Goal: Task Accomplishment & Management: Manage account settings

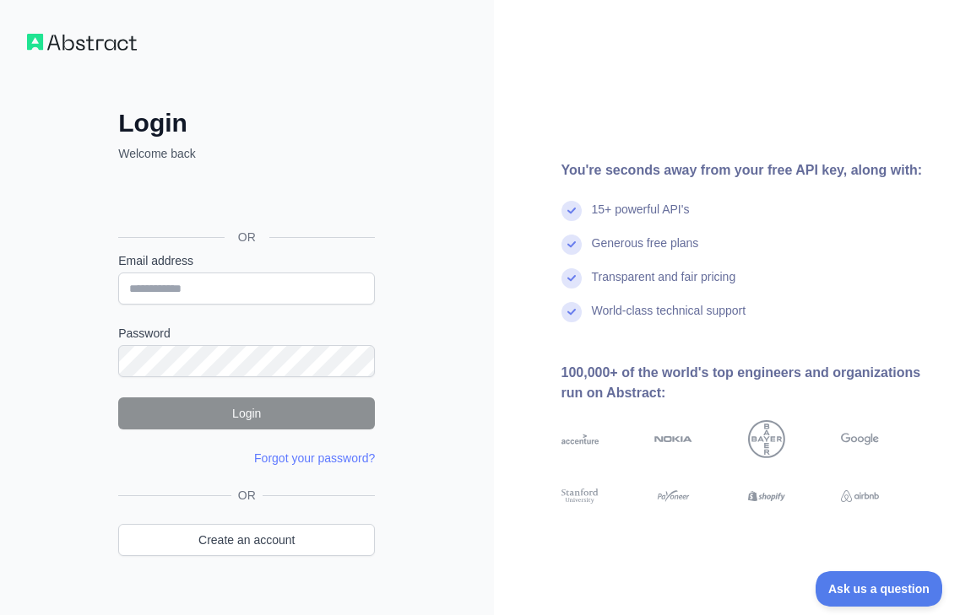
click at [97, 42] on img at bounding box center [82, 42] width 110 height 17
